Goal: Information Seeking & Learning: Learn about a topic

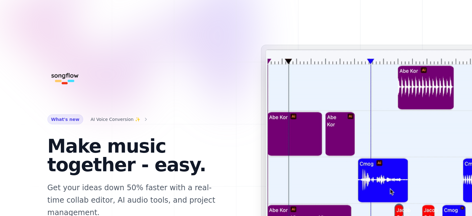
click at [109, 123] on span "AI Voice Conversion ✨" at bounding box center [120, 119] width 58 height 10
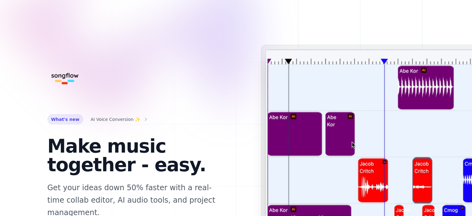
click at [113, 120] on span "AI Voice Conversion ✨" at bounding box center [116, 118] width 50 height 7
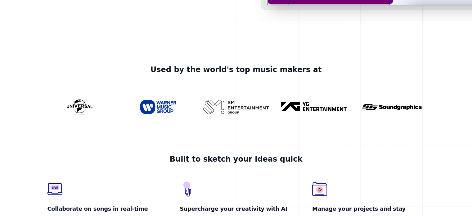
scroll to position [310, 0]
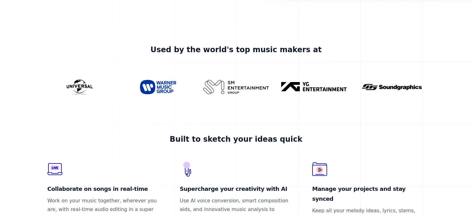
scroll to position [310, 0]
click at [221, 137] on h2 "Built to sketch your ideas quick" at bounding box center [235, 139] width 377 height 10
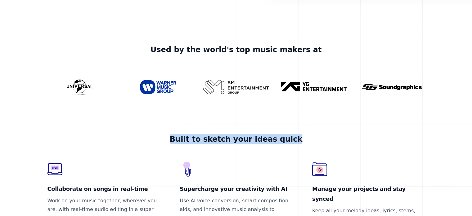
click at [221, 137] on h2 "Built to sketch your ideas quick" at bounding box center [235, 139] width 377 height 10
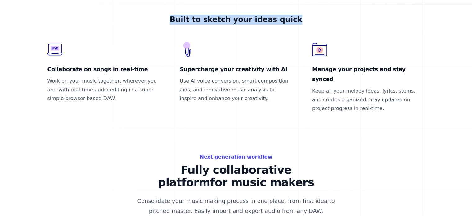
scroll to position [434, 0]
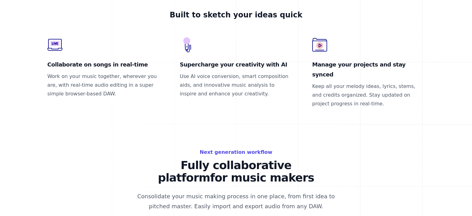
click at [196, 85] on dd "Use AI voice conversion, smart composition aids, and innovative music analysis …" at bounding box center [236, 85] width 113 height 26
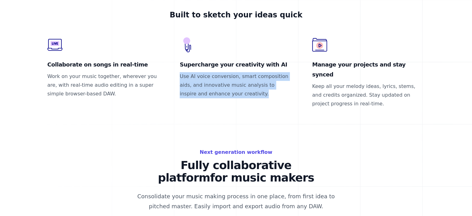
click at [196, 85] on dd "Use AI voice conversion, smart composition aids, and innovative music analysis …" at bounding box center [236, 85] width 113 height 26
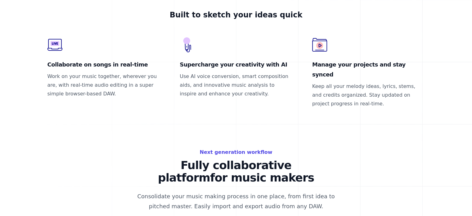
click at [236, 159] on p "Fully collaborative platform for music makers" at bounding box center [236, 171] width 209 height 25
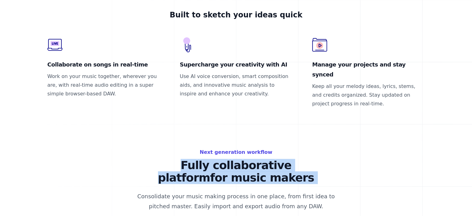
click at [236, 159] on p "Fully collaborative platform for music makers" at bounding box center [236, 171] width 209 height 25
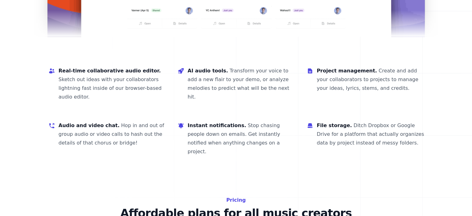
scroll to position [807, 0]
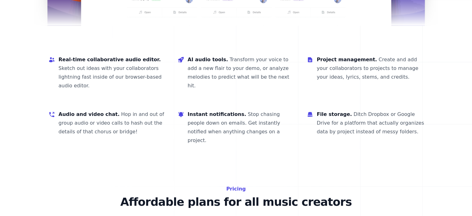
click at [200, 196] on p "Affordable plans for all music creators" at bounding box center [236, 202] width 278 height 12
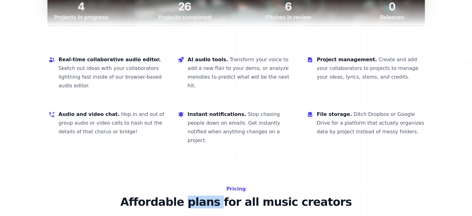
click at [200, 196] on p "Affordable plans for all music creators" at bounding box center [236, 202] width 278 height 12
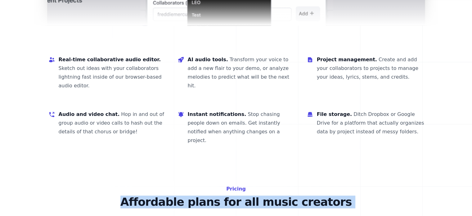
click at [200, 196] on p "Affordable plans for all music creators" at bounding box center [236, 202] width 278 height 12
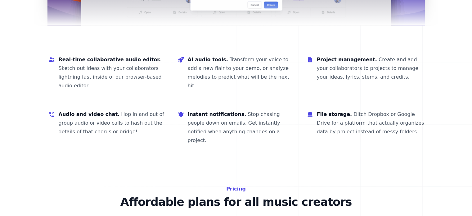
click at [315, 139] on rect at bounding box center [236, 63] width 472 height 1740
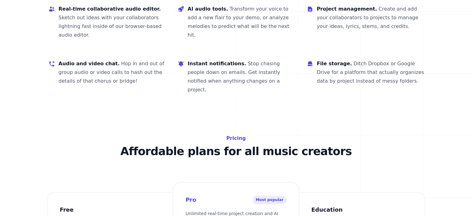
scroll to position [1024, 0]
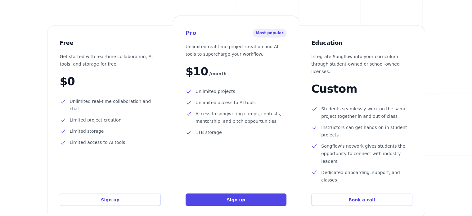
drag, startPoint x: 186, startPoint y: 21, endPoint x: 255, endPoint y: 113, distance: 114.9
click at [255, 113] on div "Pro Most popular Unlimited real-time project creation and AI tools to superchar…" at bounding box center [236, 117] width 126 height 202
click at [255, 115] on div "Pro Most popular Unlimited real-time project creation and AI tools to superchar…" at bounding box center [236, 117] width 126 height 202
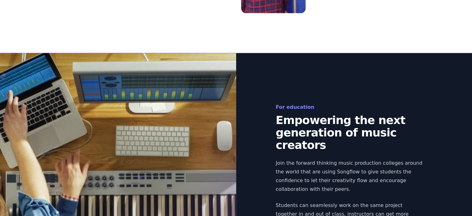
scroll to position [1397, 0]
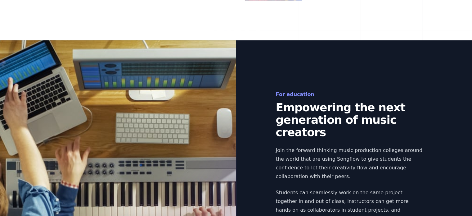
click at [281, 101] on p "Empowering the next generation of music creators" at bounding box center [350, 119] width 149 height 37
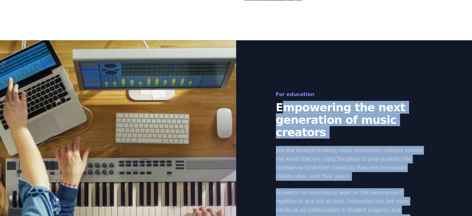
drag, startPoint x: 279, startPoint y: 60, endPoint x: 379, endPoint y: 145, distance: 131.4
click at [359, 146] on div "For education Empowering the next generation of music creators Join the forward…" at bounding box center [330, 173] width 189 height 166
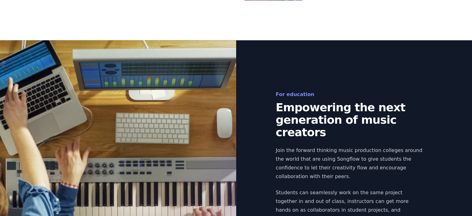
click at [383, 188] on p "Students can seamlessly work on the same project together in and out of class, …" at bounding box center [350, 209] width 149 height 43
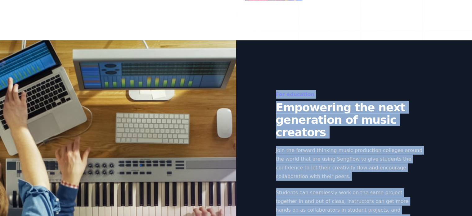
drag, startPoint x: 375, startPoint y: 138, endPoint x: 247, endPoint y: 34, distance: 164.6
click at [247, 40] on div "For education Empowering the next generation of music creators Join the forward…" at bounding box center [236, 173] width 397 height 266
click at [386, 40] on div "For education Empowering the next generation of music creators Join the forward…" at bounding box center [236, 173] width 397 height 266
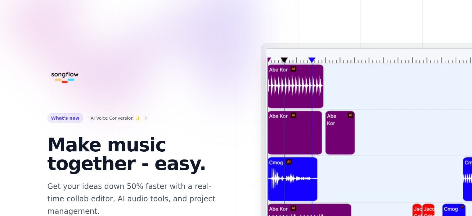
scroll to position [0, 0]
